Goal: Information Seeking & Learning: Learn about a topic

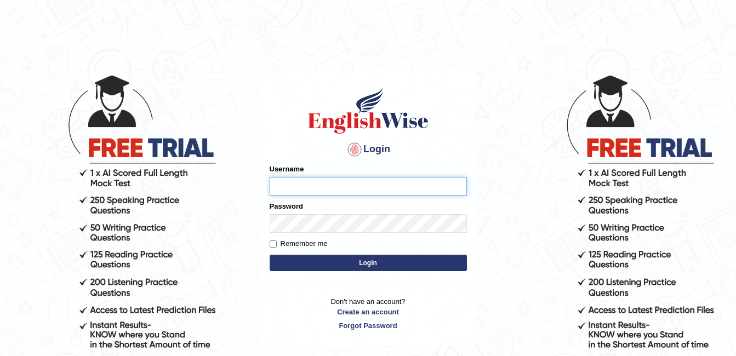
type input "Ruby_pte25"
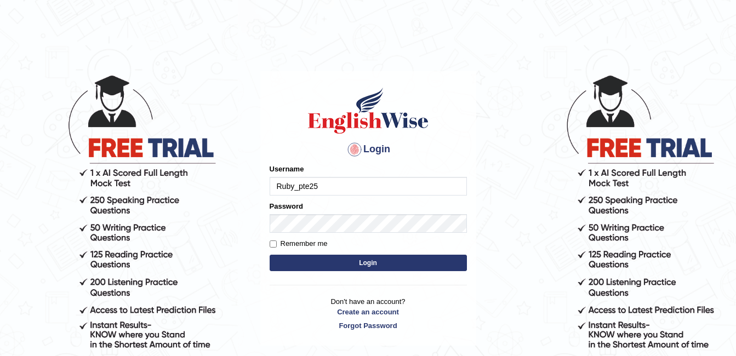
click at [347, 263] on button "Login" at bounding box center [368, 263] width 197 height 16
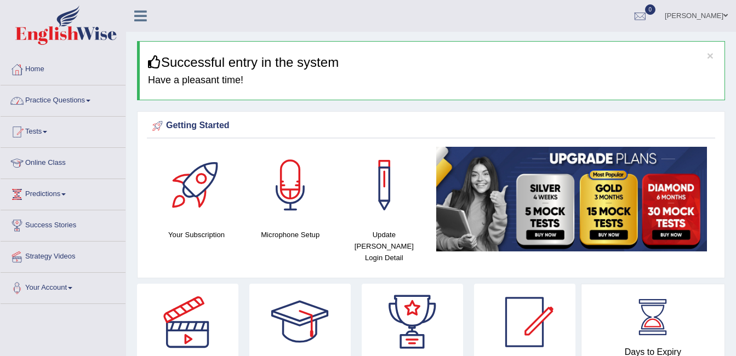
click at [72, 94] on link "Practice Questions" at bounding box center [63, 98] width 125 height 27
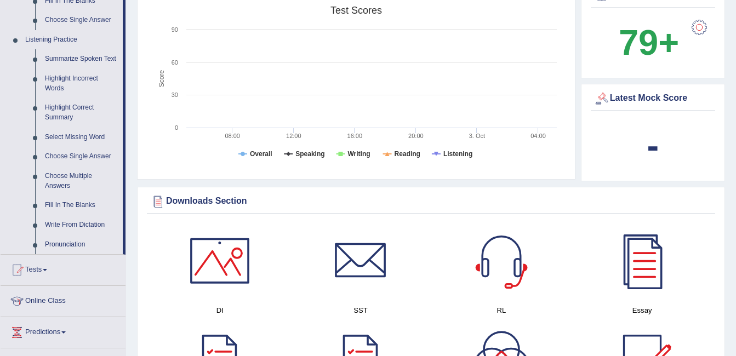
scroll to position [548, 0]
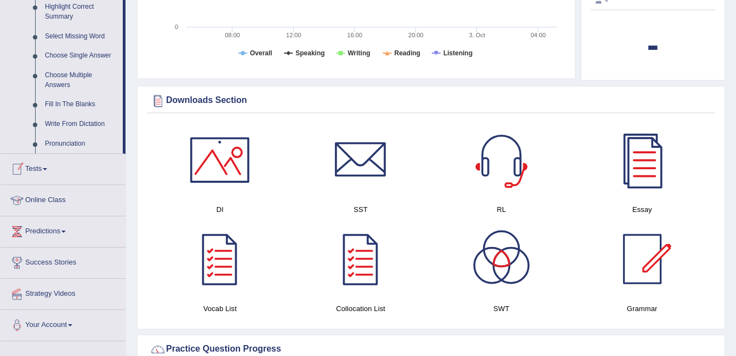
click at [55, 200] on link "Online Class" at bounding box center [63, 198] width 125 height 27
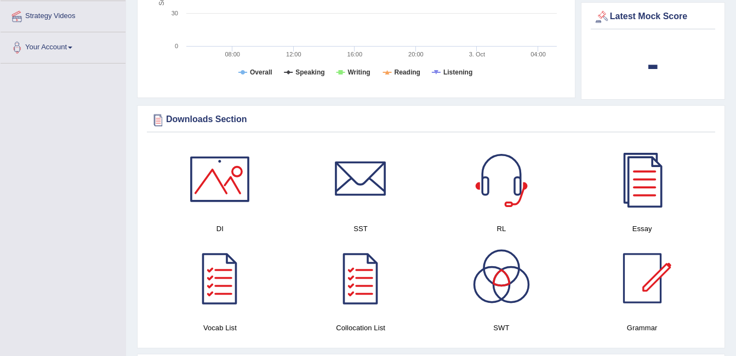
scroll to position [251, 0]
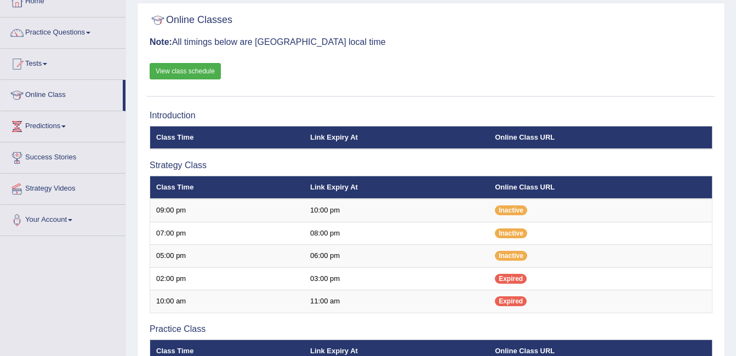
scroll to position [66, 0]
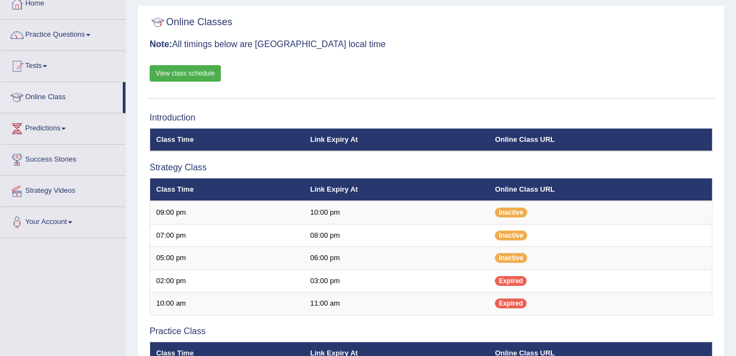
click at [195, 74] on link "View class schedule" at bounding box center [185, 73] width 71 height 16
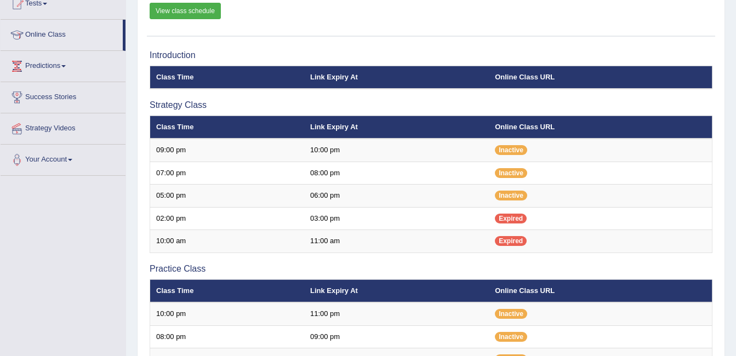
scroll to position [44, 0]
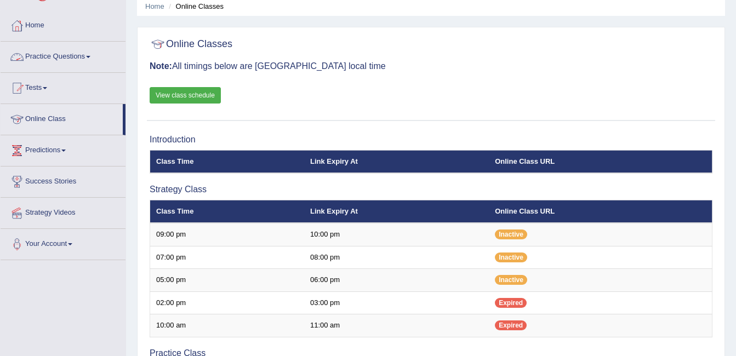
click at [61, 54] on link "Practice Questions" at bounding box center [63, 55] width 125 height 27
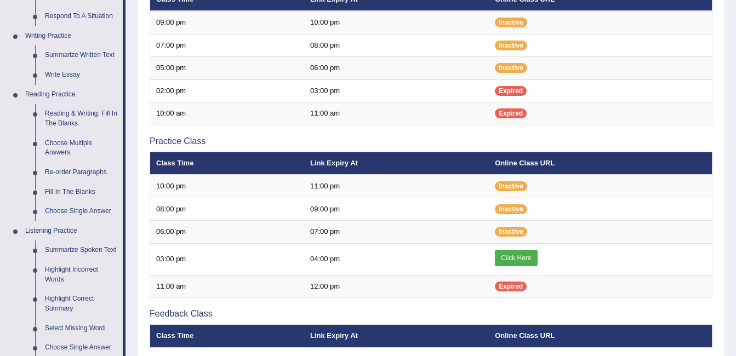
scroll to position [257, 0]
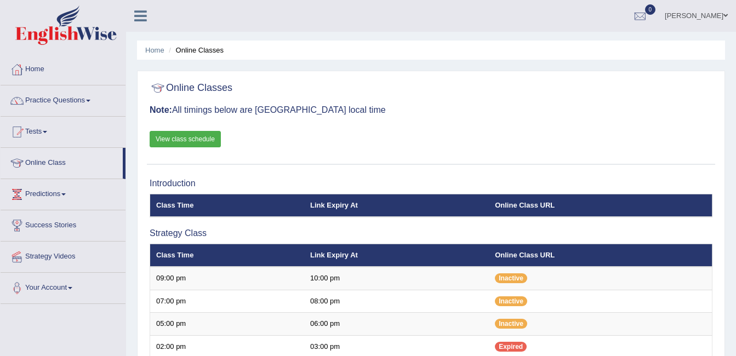
click at [279, 145] on div "Online Classes Note: All timings below are Melbourne local time View class sche…" at bounding box center [431, 121] width 568 height 88
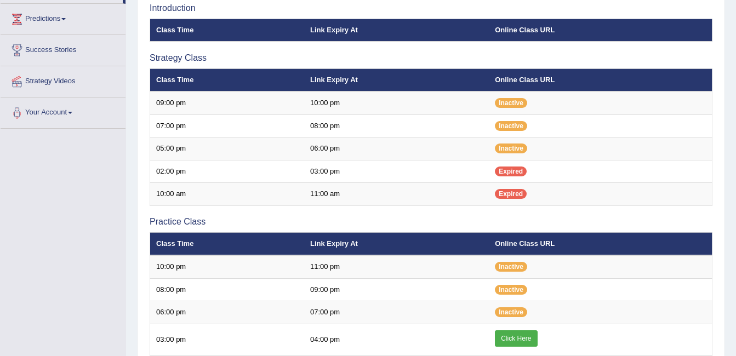
scroll to position [153, 0]
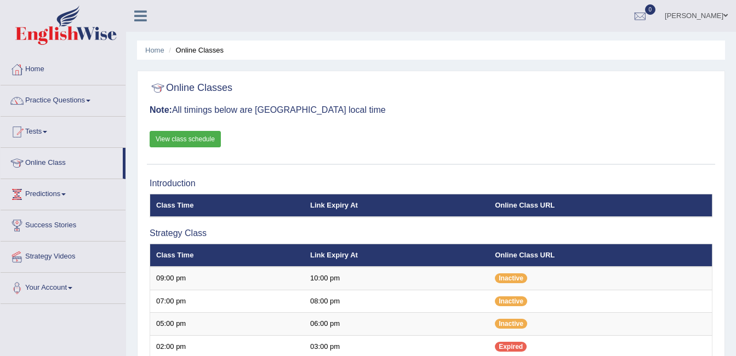
click at [45, 99] on link "Practice Questions" at bounding box center [63, 98] width 125 height 27
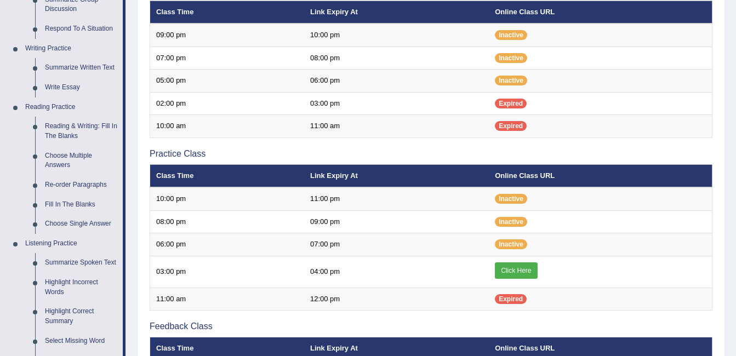
scroll to position [245, 0]
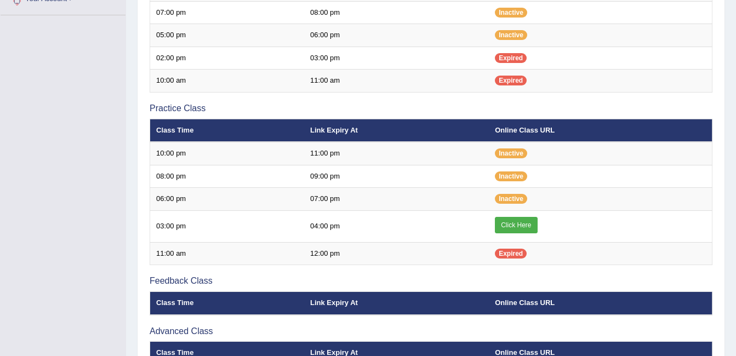
scroll to position [245, 0]
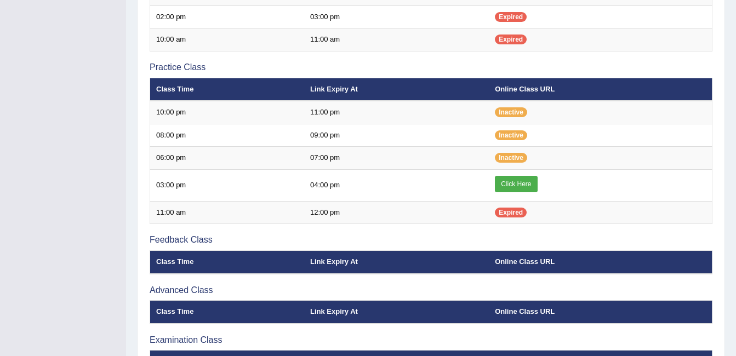
scroll to position [272, 0]
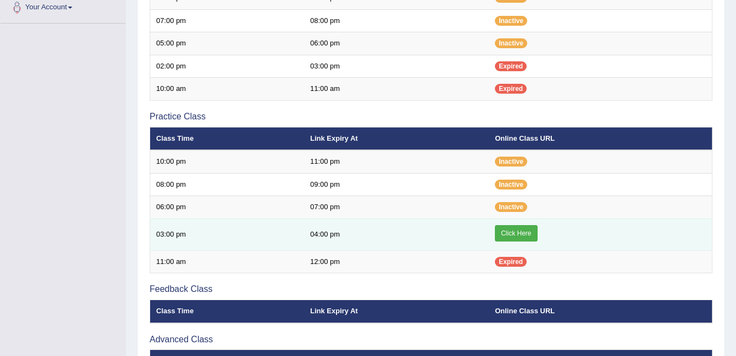
scroll to position [280, 0]
click at [515, 225] on link "Click Here" at bounding box center [516, 233] width 42 height 16
